Goal: Find specific page/section: Find specific page/section

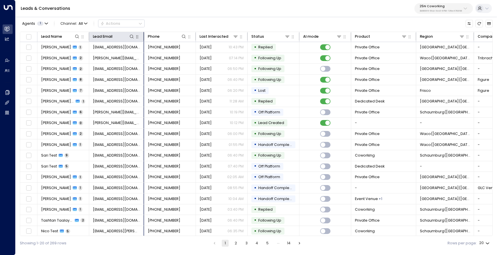
drag, startPoint x: 140, startPoint y: 36, endPoint x: 144, endPoint y: 36, distance: 3.7
click at [144, 36] on hr at bounding box center [143, 36] width 1 height 8
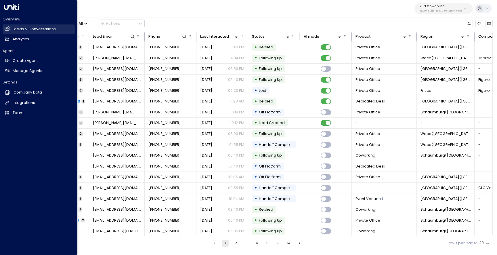
click at [41, 31] on h2 "Leads & Conversations" at bounding box center [34, 28] width 43 height 5
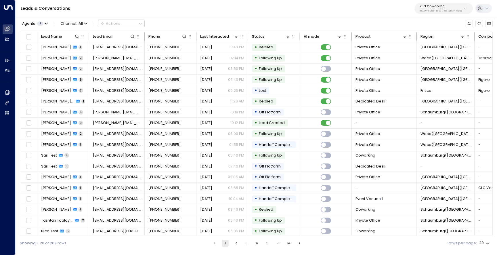
click at [432, 11] on p "3b9800f4-81ca-4ec0-8758-72fbe4763f36" at bounding box center [440, 11] width 42 height 2
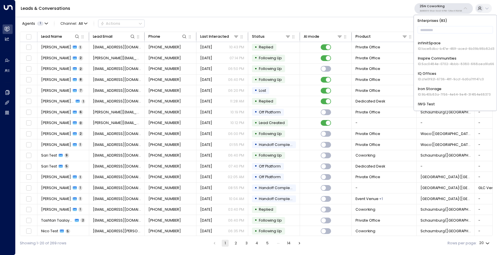
scroll to position [343, 0]
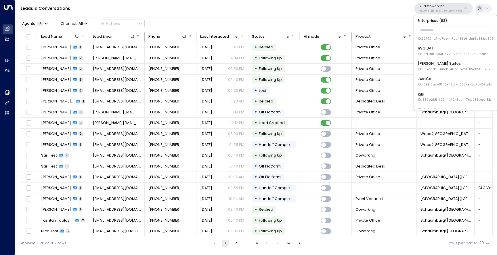
click at [363, 14] on div "Leads & Conversations 25N Coworking 3b9800f4-81ca-4ec0-8758-72fbe4763f36" at bounding box center [256, 8] width 481 height 17
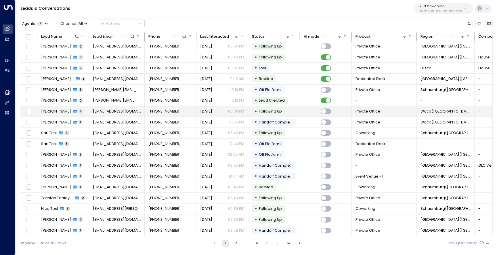
scroll to position [0, 0]
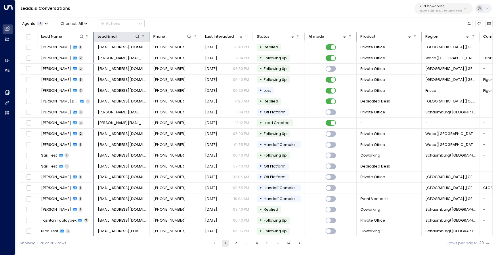
drag, startPoint x: 88, startPoint y: 35, endPoint x: 93, endPoint y: 35, distance: 4.9
click at [93, 35] on div at bounding box center [92, 36] width 3 height 8
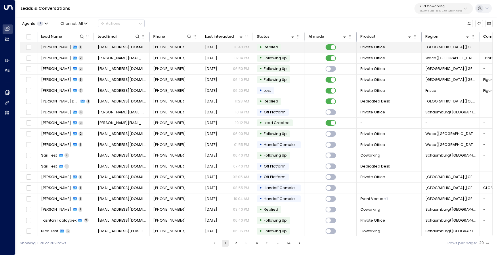
click at [52, 46] on span "[PERSON_NAME]" at bounding box center [56, 47] width 30 height 5
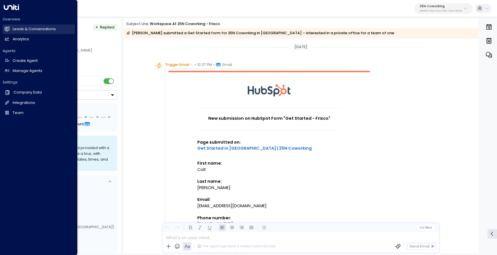
click at [44, 29] on h2 "Leads & Conversations" at bounding box center [34, 28] width 43 height 5
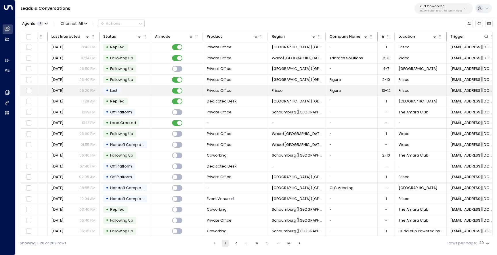
scroll to position [0, 99]
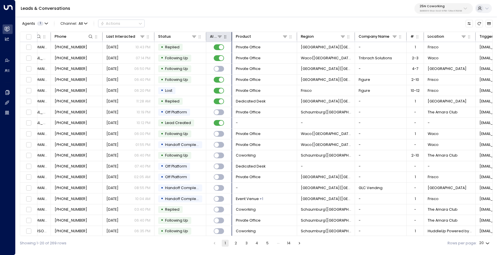
drag, startPoint x: 256, startPoint y: 36, endPoint x: 230, endPoint y: 37, distance: 25.9
click at [230, 37] on div at bounding box center [230, 36] width 3 height 8
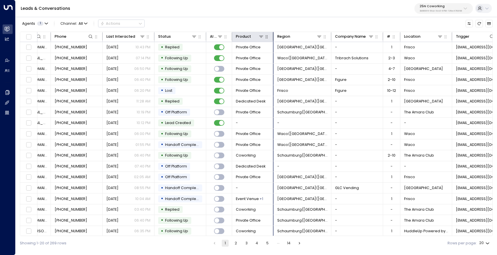
drag, startPoint x: 296, startPoint y: 37, endPoint x: 272, endPoint y: 37, distance: 24.1
click at [272, 37] on hr at bounding box center [272, 36] width 1 height 8
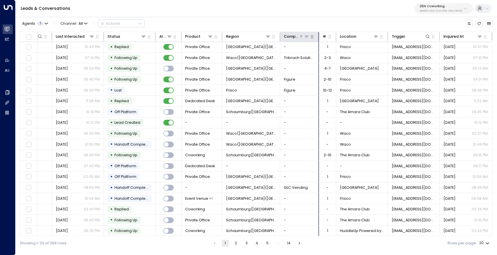
scroll to position [0, 151]
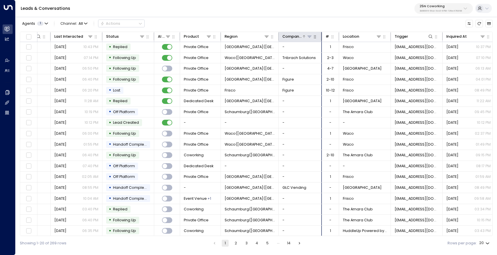
drag, startPoint x: 315, startPoint y: 36, endPoint x: 307, endPoint y: 36, distance: 8.6
click at [307, 36] on div "Company Name" at bounding box center [299, 36] width 35 height 6
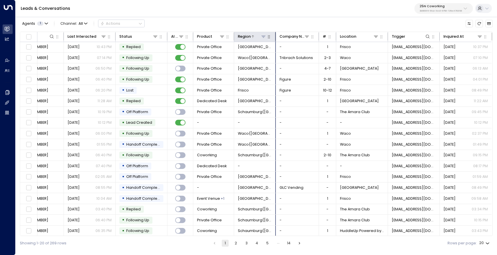
drag, startPoint x: 278, startPoint y: 37, endPoint x: 261, endPoint y: 37, distance: 16.1
click at [261, 37] on div "Region" at bounding box center [255, 36] width 34 height 6
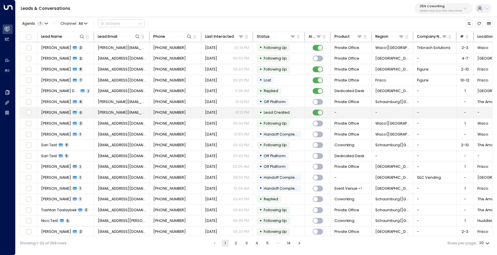
scroll to position [0, 0]
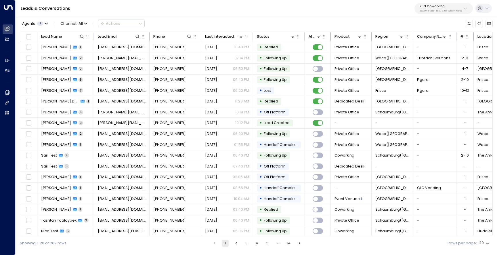
click at [432, 12] on p "3b9800f4-81ca-4ec0-8758-72fbe4763f36" at bounding box center [440, 11] width 42 height 2
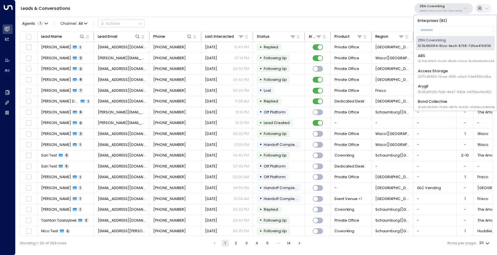
click at [433, 78] on span "ID: 17248963-7bae-4f68-a6e0-04e589c1c15e" at bounding box center [453, 76] width 73 height 5
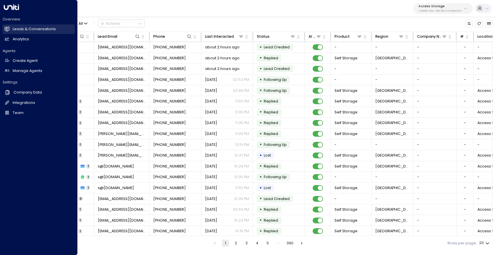
click at [10, 27] on link "Leads & Conversations Leads & Conversations" at bounding box center [39, 28] width 72 height 9
